Goal: Task Accomplishment & Management: Complete application form

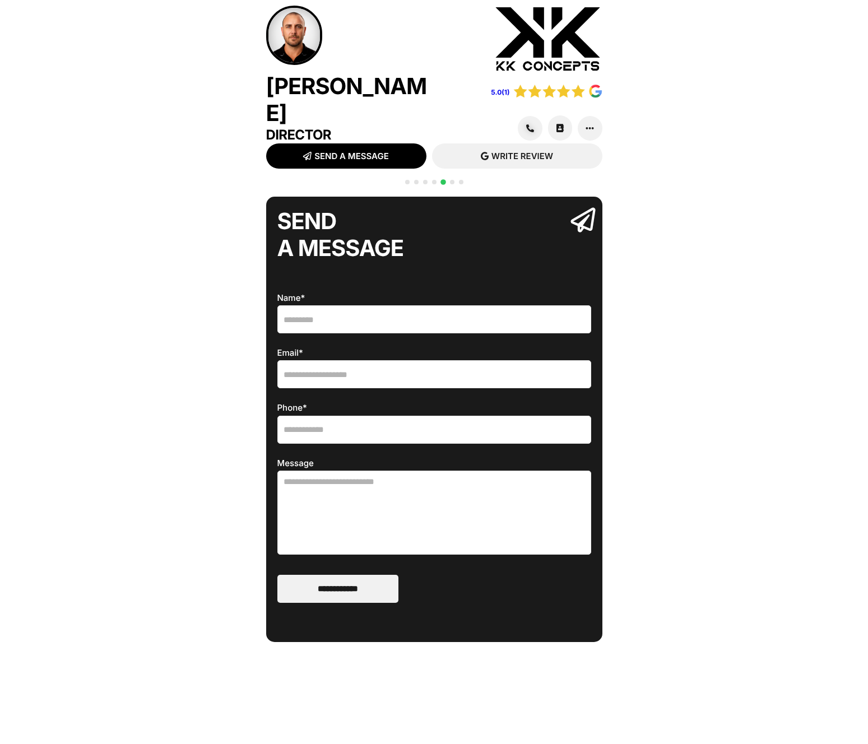
click at [414, 180] on span "Go to slide 2" at bounding box center [416, 182] width 4 height 4
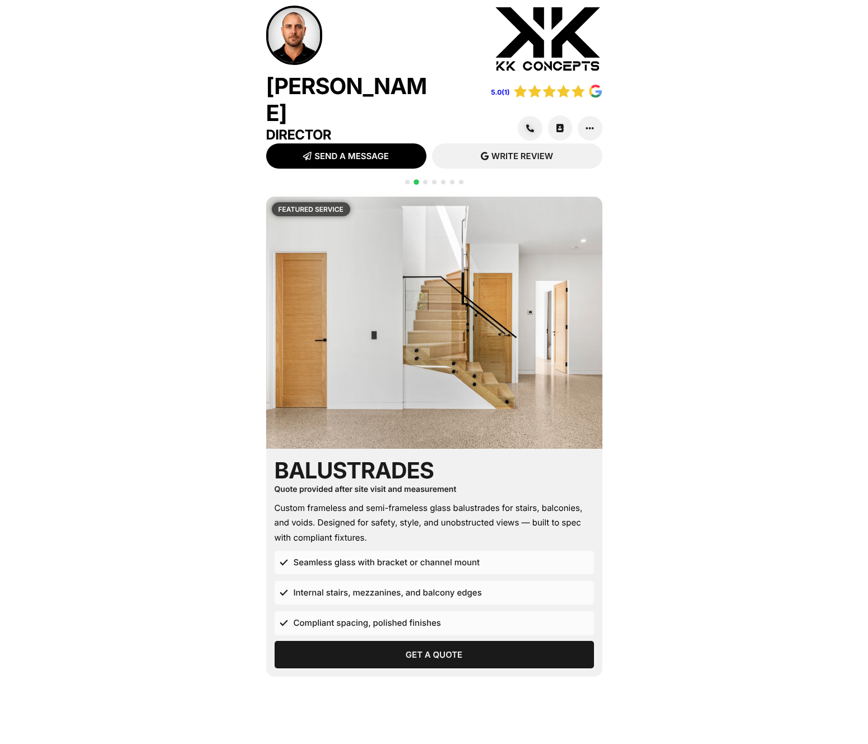
click at [457, 650] on span "Get a Quote" at bounding box center [434, 654] width 57 height 8
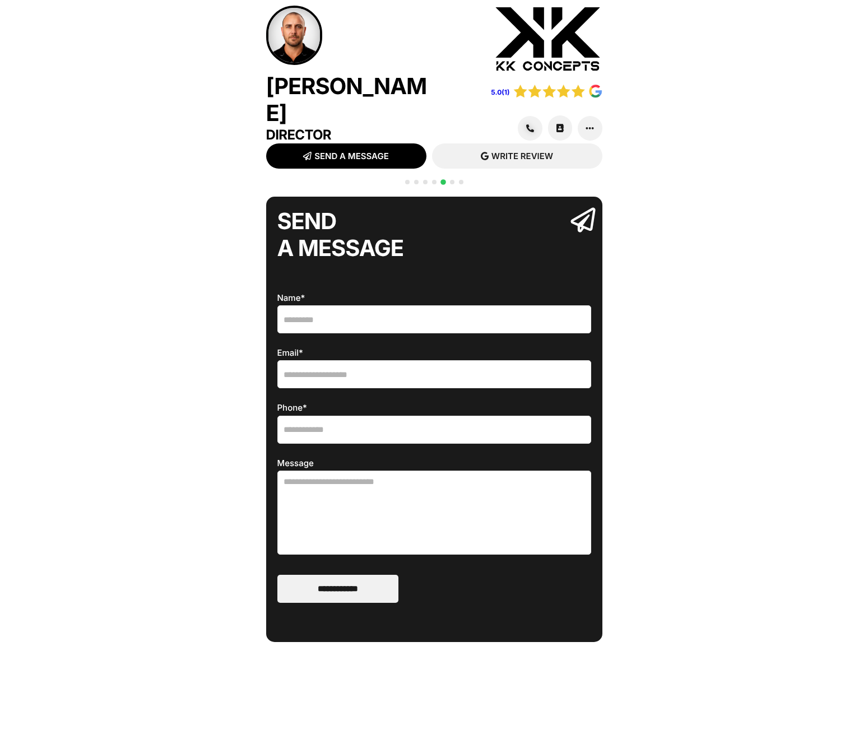
click at [440, 647] on div "QR CODE SCAN WITH YOUR PHONE [URL][DOMAIN_NAME] Glass Installation [GEOGRAPHIC_…" at bounding box center [434, 463] width 336 height 532
click at [417, 180] on span "Go to slide 2" at bounding box center [416, 182] width 4 height 4
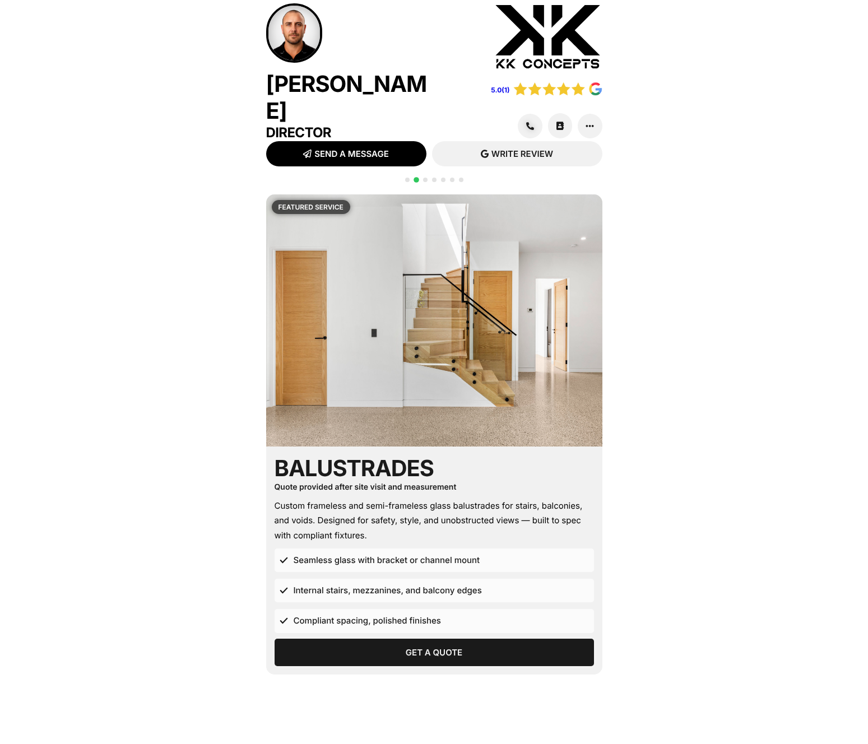
click at [427, 648] on span "Get a Quote" at bounding box center [434, 652] width 57 height 8
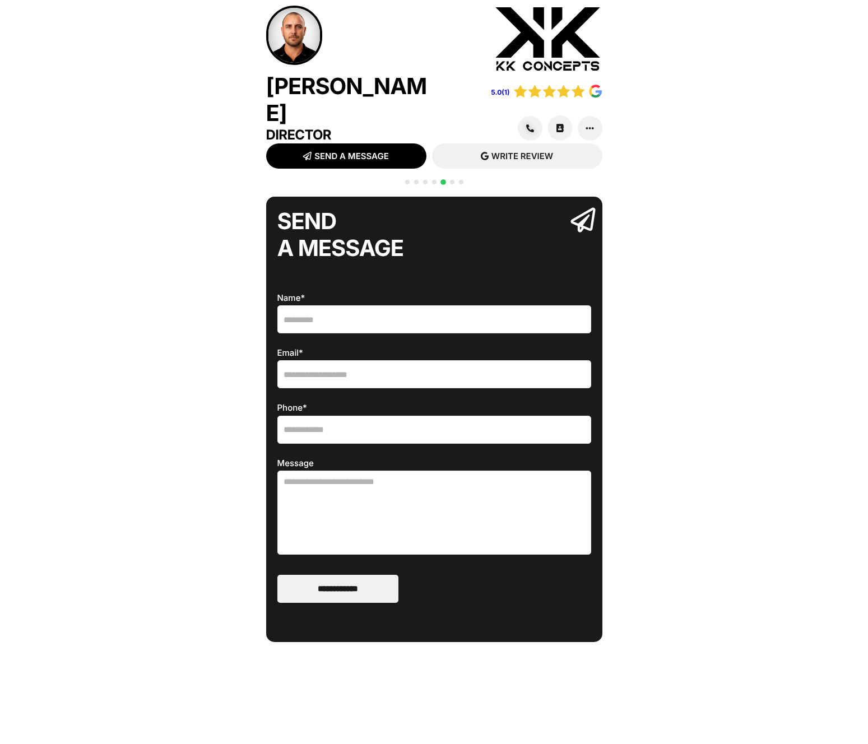
click at [414, 180] on span "Go to slide 2" at bounding box center [416, 182] width 4 height 4
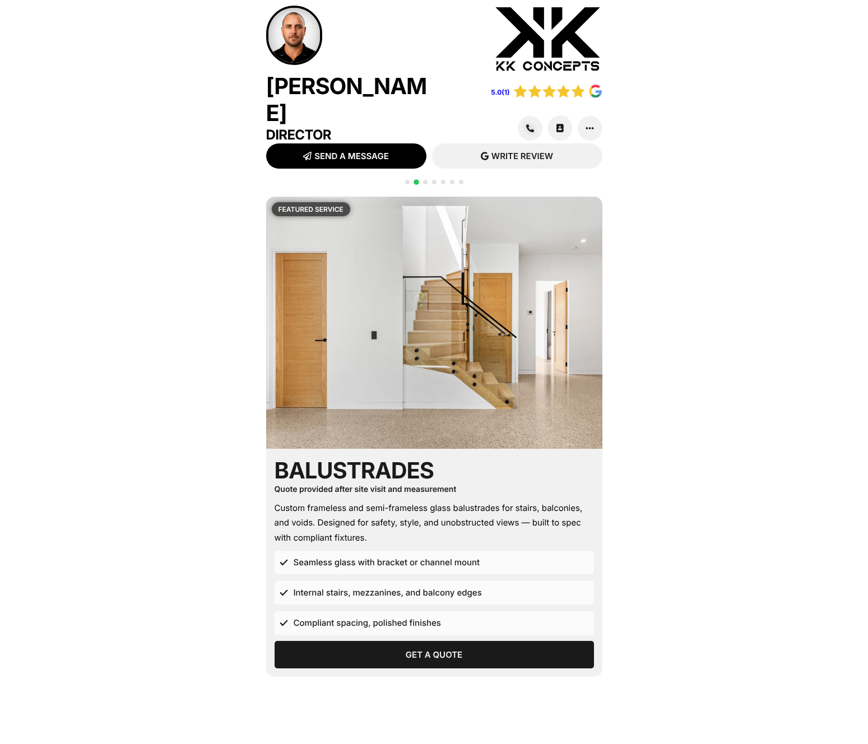
click at [425, 180] on span "Go to slide 3" at bounding box center [425, 182] width 4 height 4
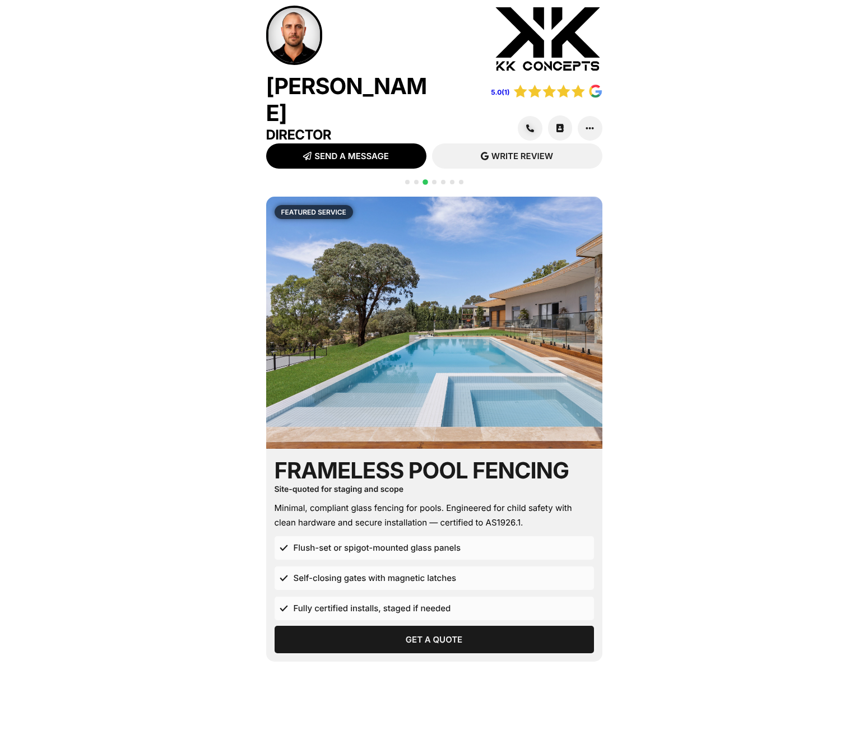
click at [421, 635] on span "Get a Quote" at bounding box center [434, 639] width 57 height 8
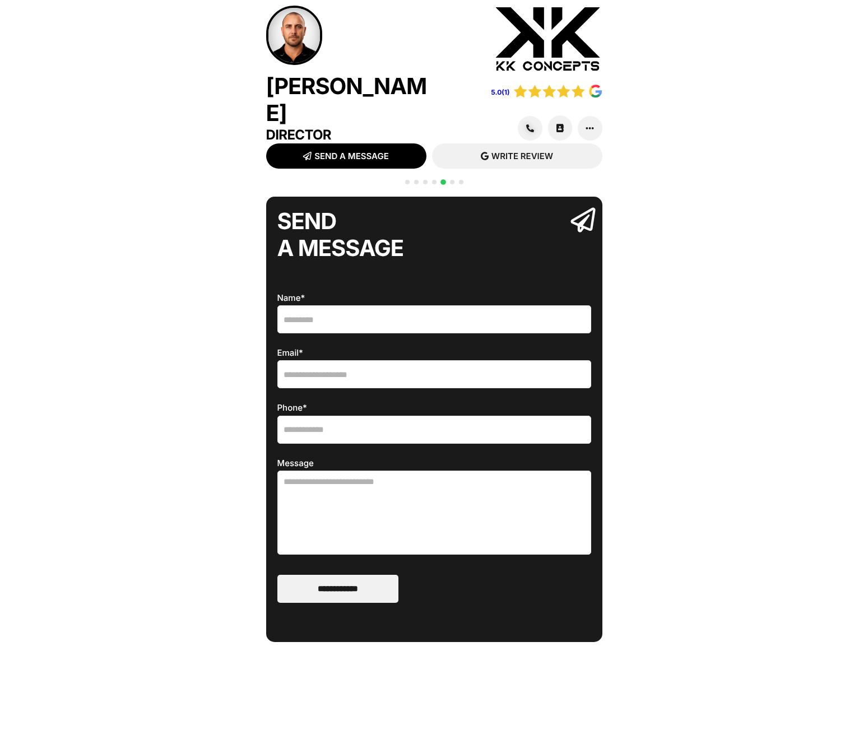
click at [453, 180] on span "Go to slide 6" at bounding box center [452, 182] width 4 height 4
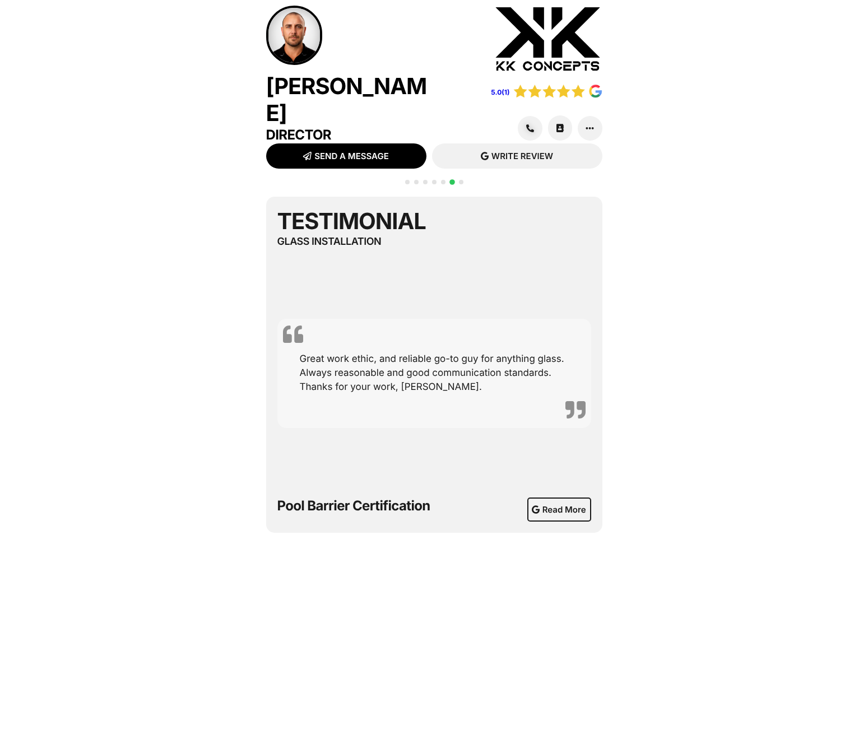
click at [418, 178] on div at bounding box center [434, 189] width 63 height 22
click at [416, 180] on span "Go to slide 2" at bounding box center [416, 182] width 4 height 4
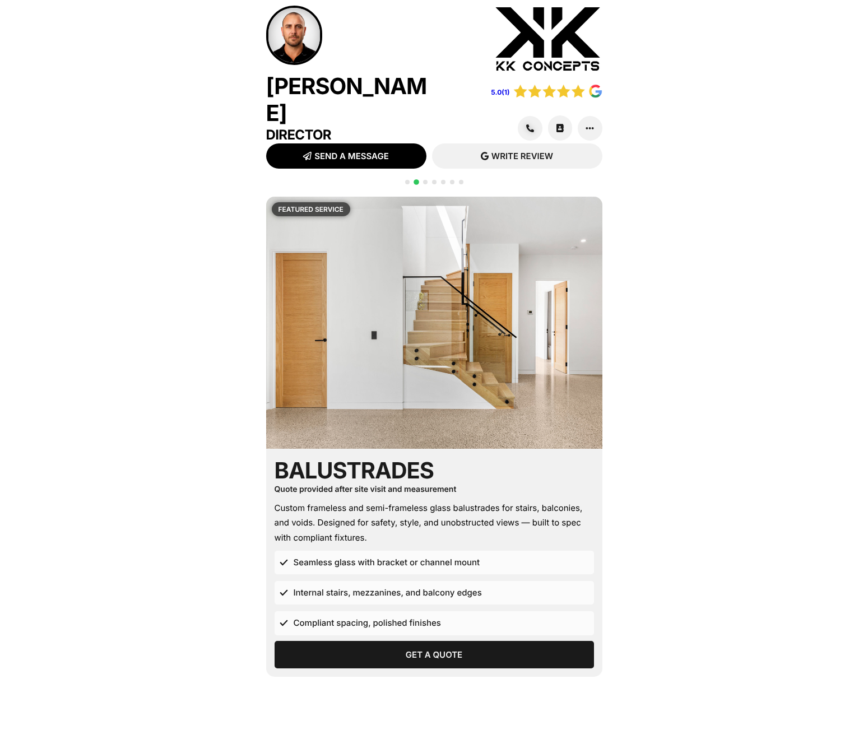
click at [649, 131] on div "[PERSON_NAME] Director 5.0(1) SEND MESSAGE SMS READ REVIEWS" at bounding box center [434, 432] width 868 height 865
click at [575, 120] on div at bounding box center [523, 127] width 157 height 25
click at [585, 124] on icon at bounding box center [589, 128] width 8 height 8
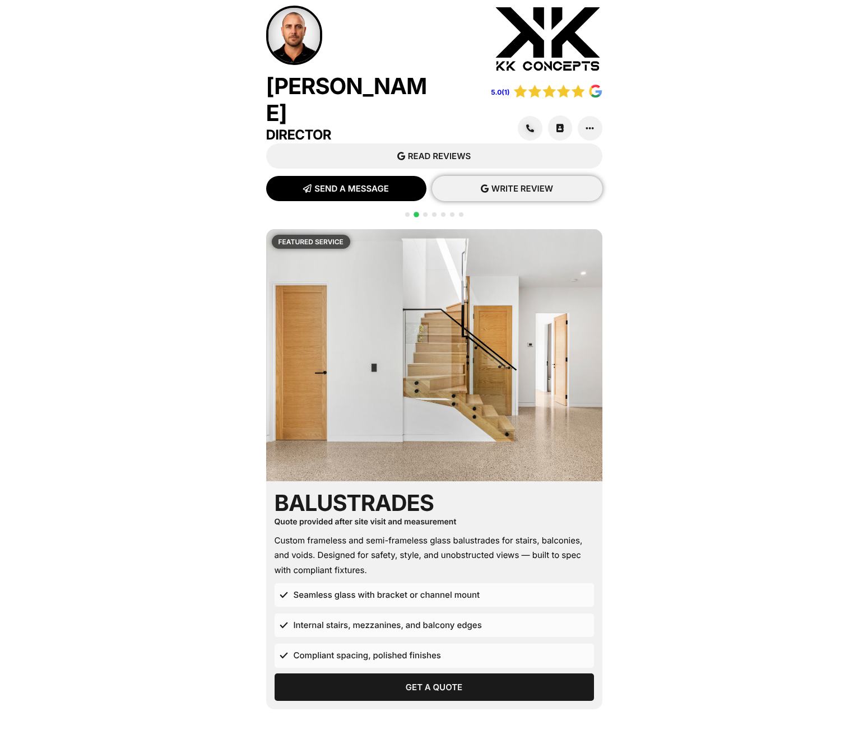
click at [526, 184] on span "WRITE REVIEW" at bounding box center [522, 188] width 62 height 8
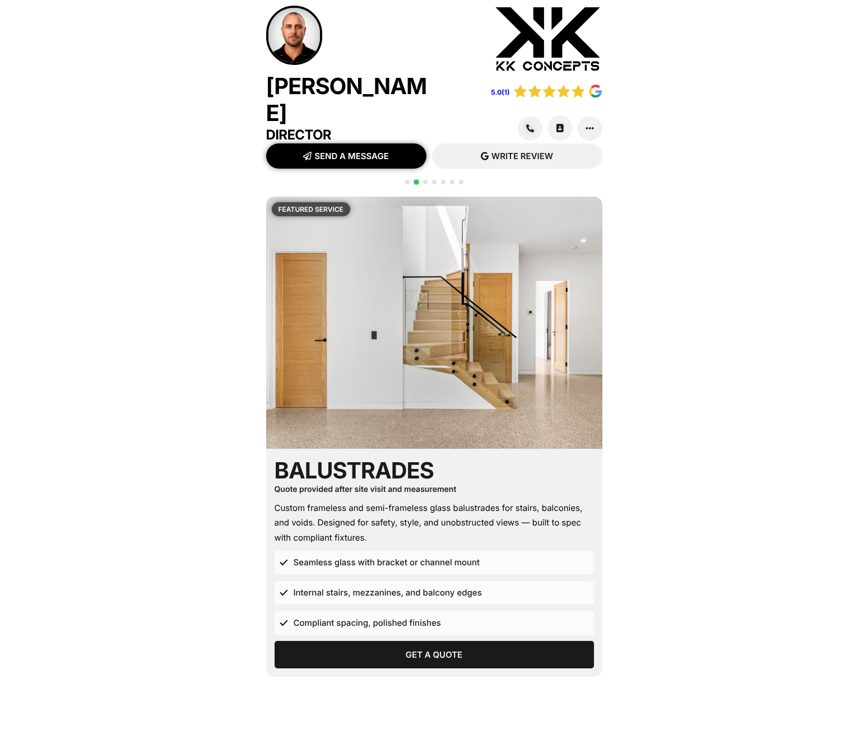
click at [361, 152] on span "SEND A MESSAGE" at bounding box center [351, 156] width 74 height 8
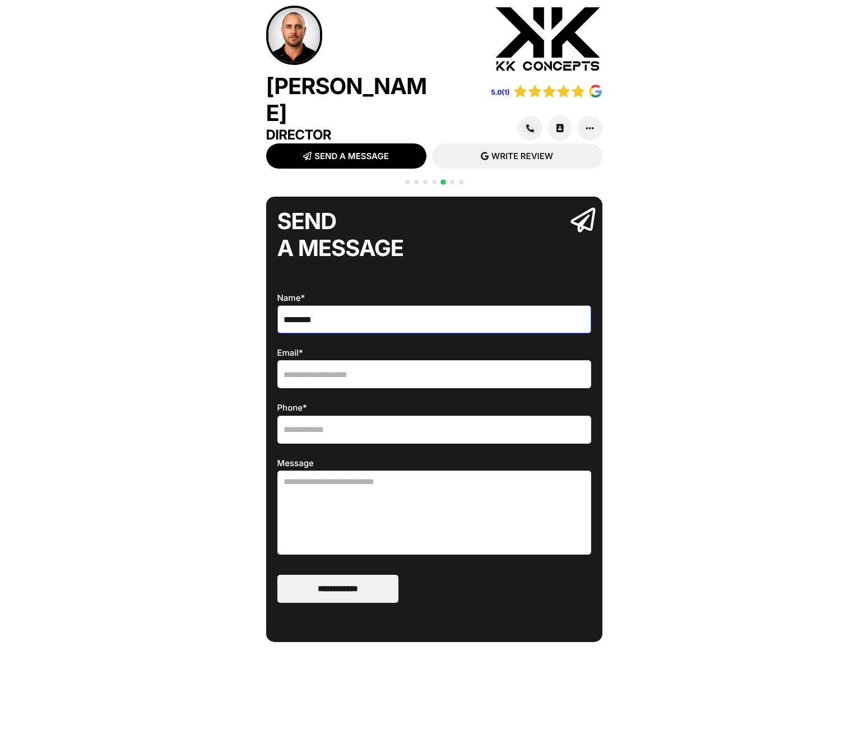
type input "********"
type input "**********"
drag, startPoint x: 415, startPoint y: 475, endPoint x: 372, endPoint y: 565, distance: 99.7
click at [415, 476] on textarea "**********" at bounding box center [434, 513] width 314 height 84
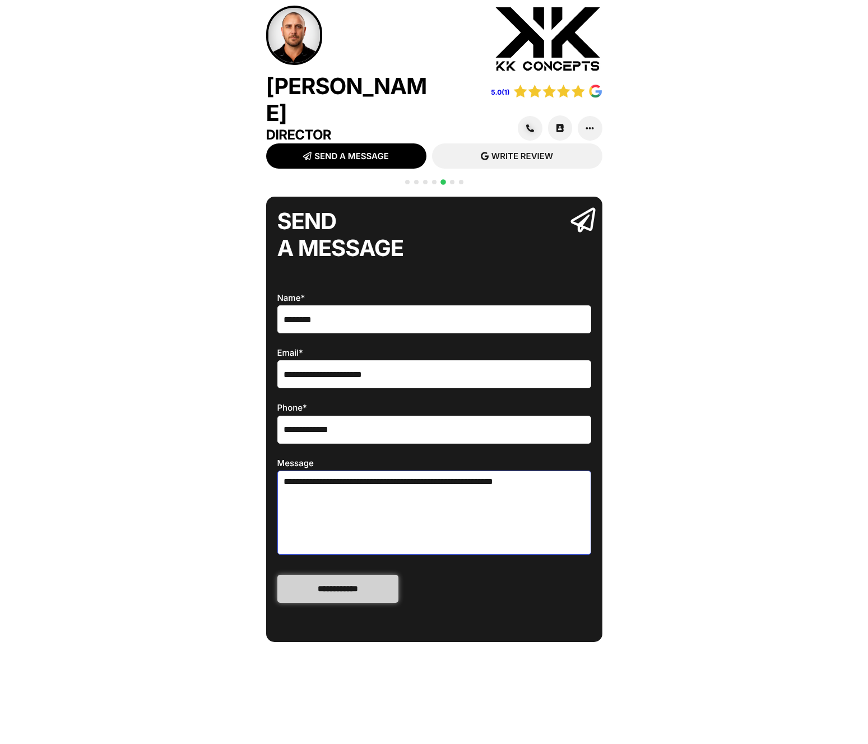
type textarea "**********"
click at [355, 581] on input "**********" at bounding box center [337, 589] width 121 height 28
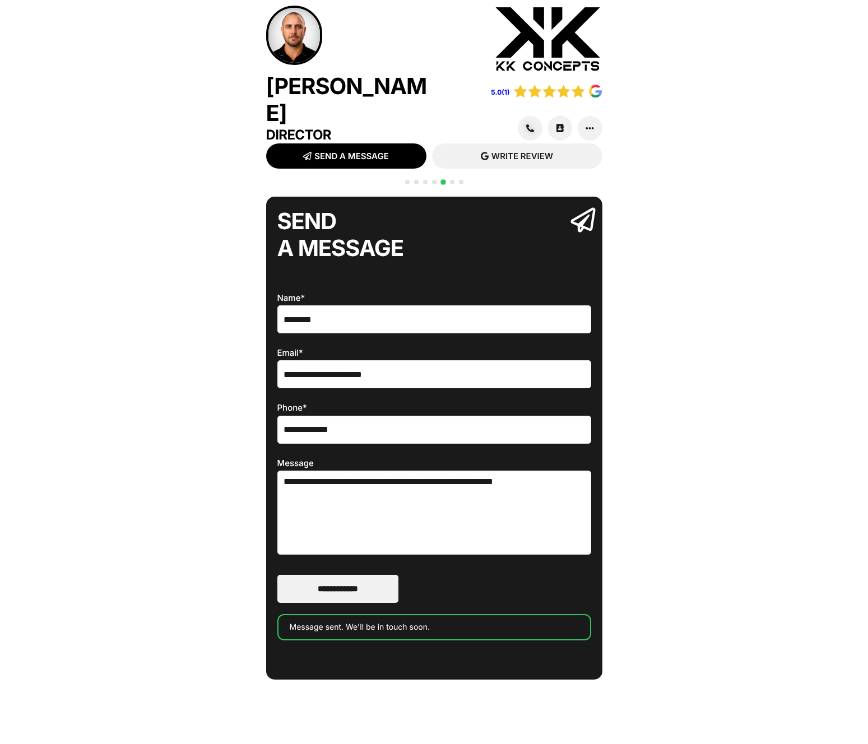
click at [451, 180] on span "Go to slide 6" at bounding box center [452, 182] width 4 height 4
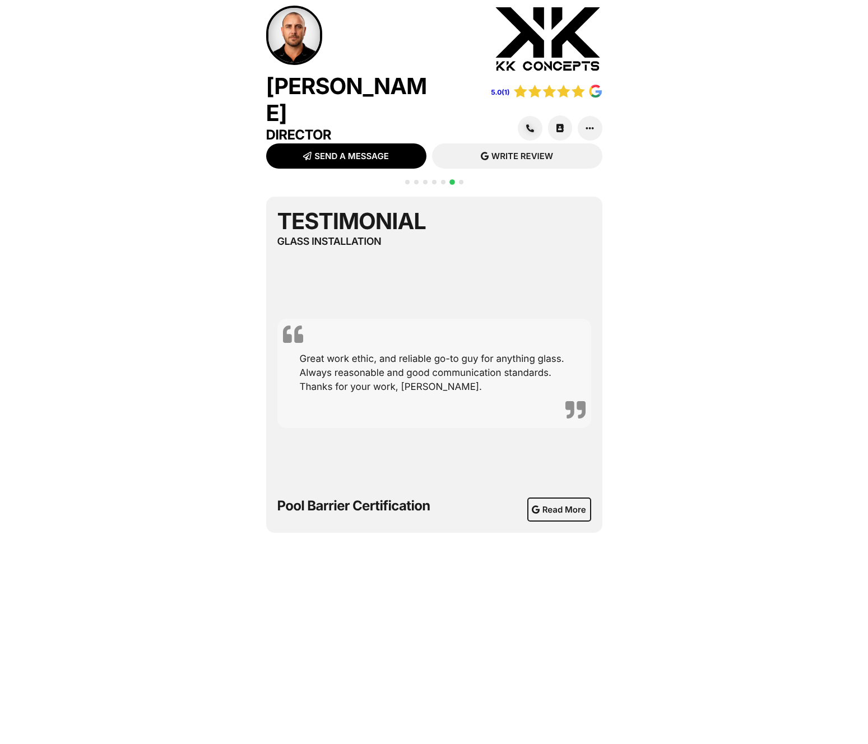
click at [462, 180] on span "Go to slide 7" at bounding box center [461, 182] width 4 height 4
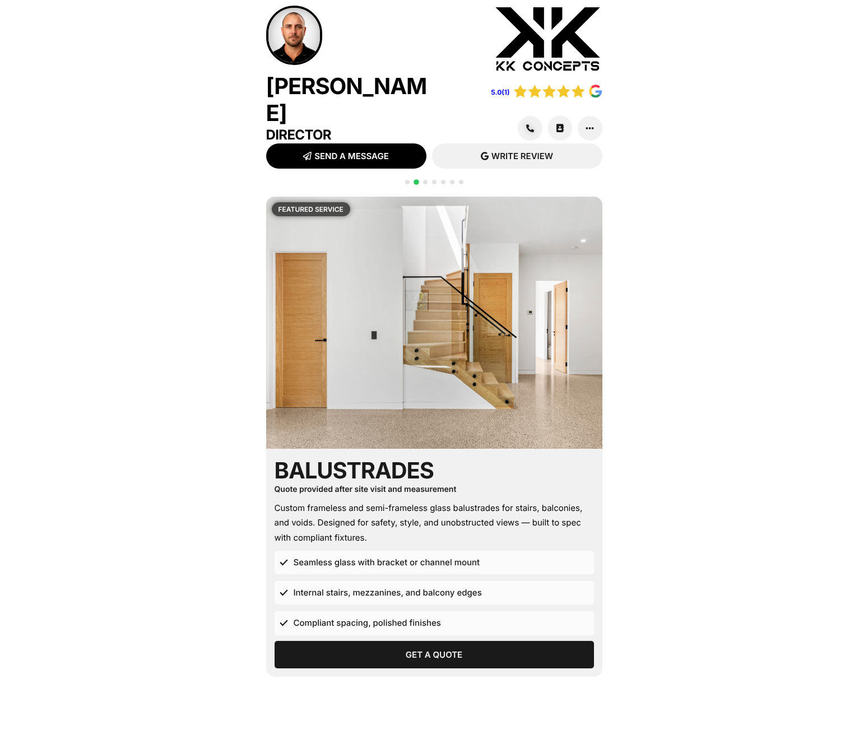
click at [429, 178] on div at bounding box center [434, 189] width 63 height 22
click at [426, 180] on span "Go to slide 3" at bounding box center [425, 182] width 4 height 4
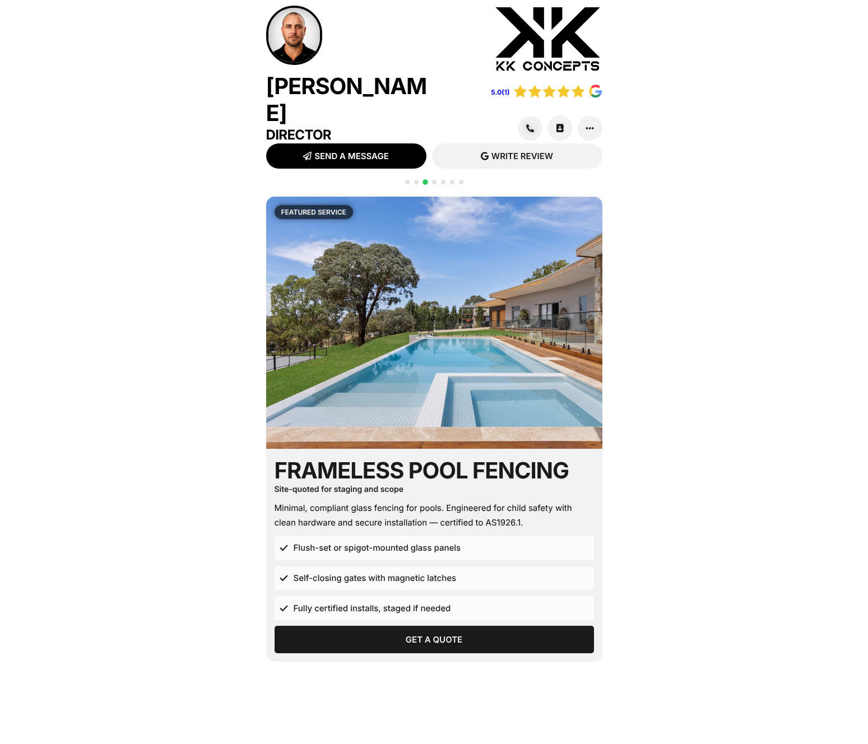
click at [433, 180] on span "Go to slide 4" at bounding box center [434, 182] width 4 height 4
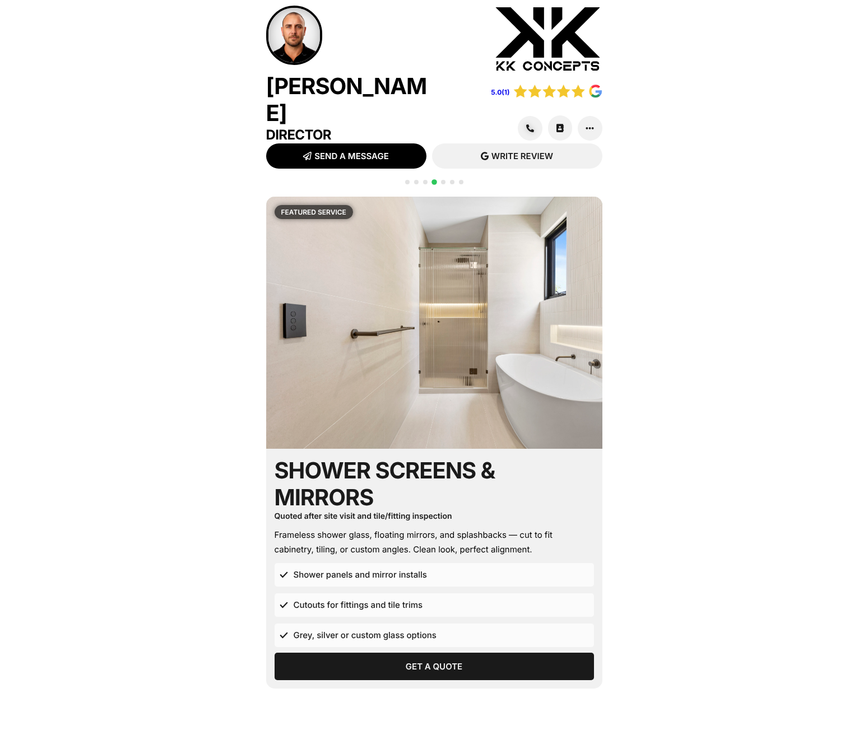
click at [444, 180] on span "Go to slide 5" at bounding box center [443, 182] width 4 height 4
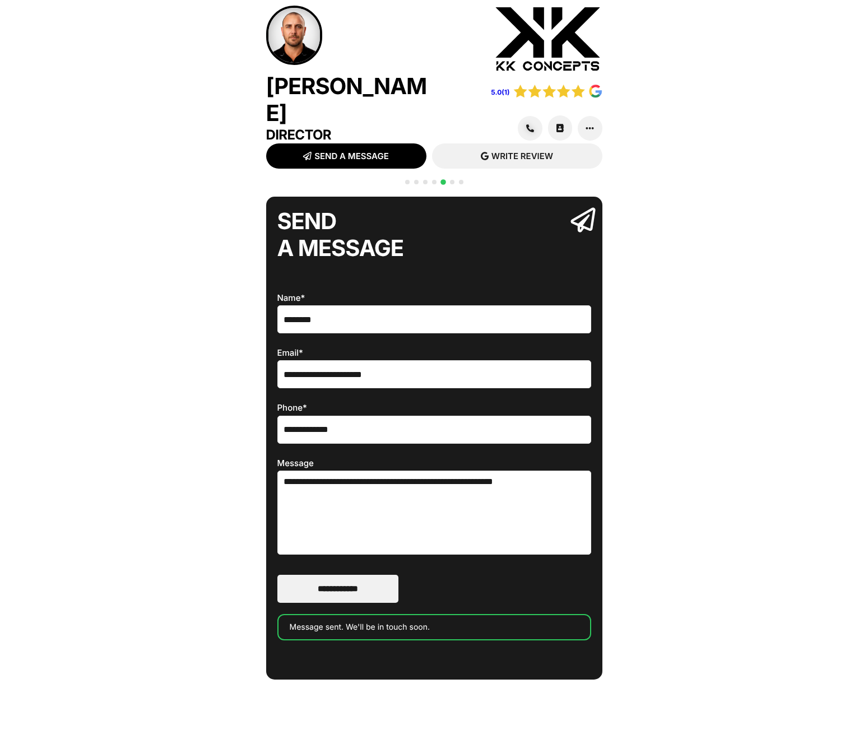
click at [453, 180] on span "Go to slide 6" at bounding box center [452, 182] width 4 height 4
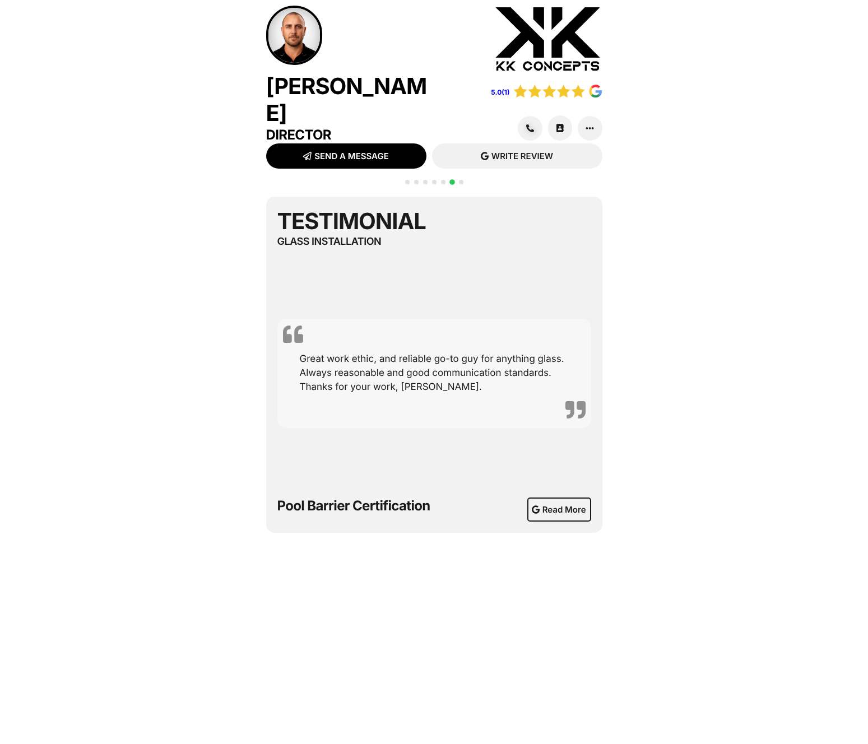
click at [407, 180] on span "Go to slide 1" at bounding box center [407, 182] width 4 height 4
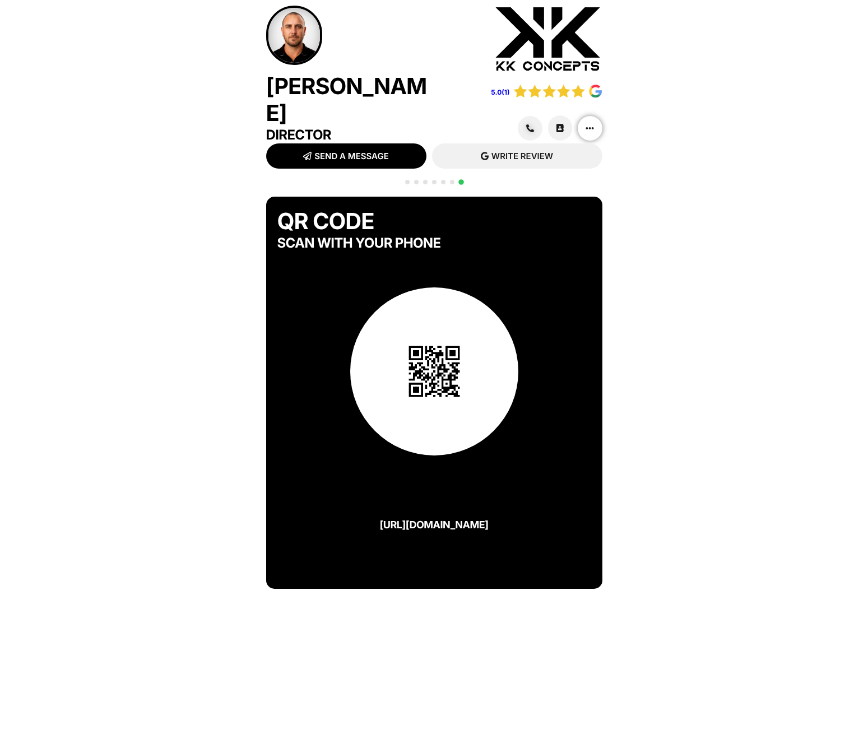
click at [585, 121] on link at bounding box center [590, 128] width 26 height 26
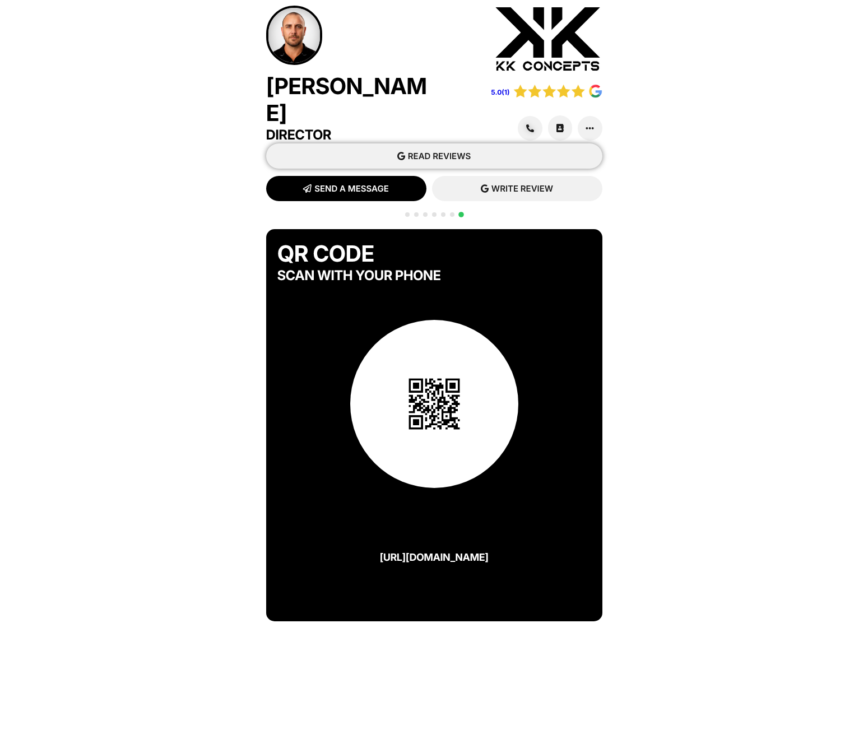
drag, startPoint x: 441, startPoint y: 150, endPoint x: 449, endPoint y: 152, distance: 7.6
click at [441, 152] on span "READ REVIEWS" at bounding box center [439, 156] width 63 height 8
